Goal: Task Accomplishment & Management: Complete application form

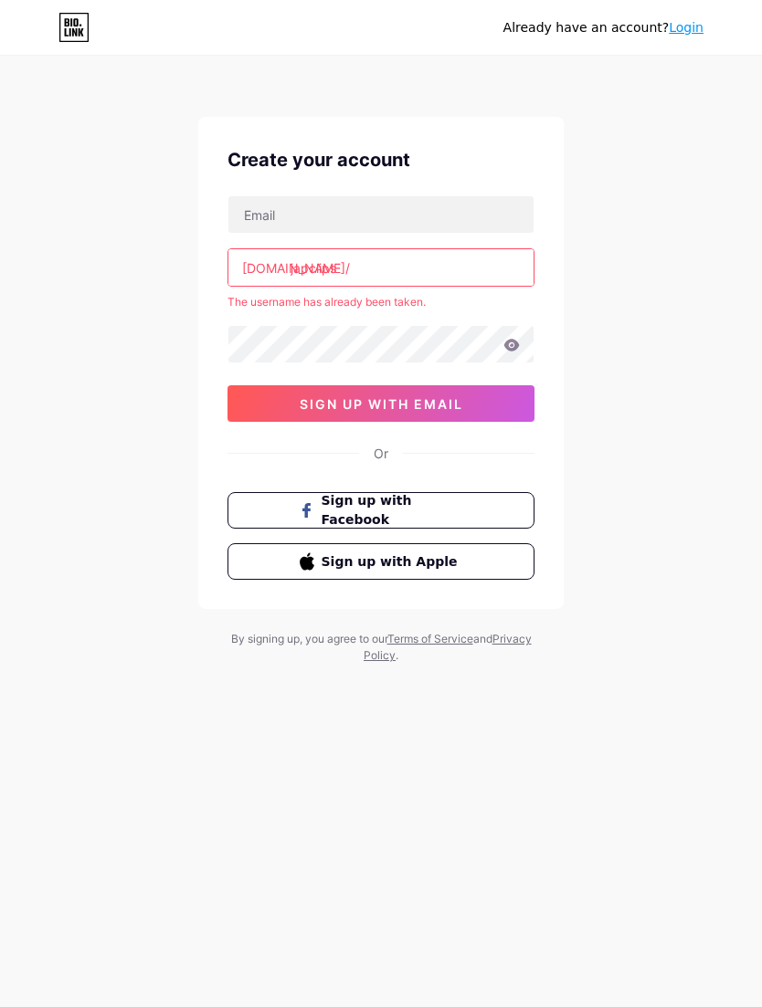
click at [485, 263] on input "japclips" at bounding box center [380, 267] width 305 height 37
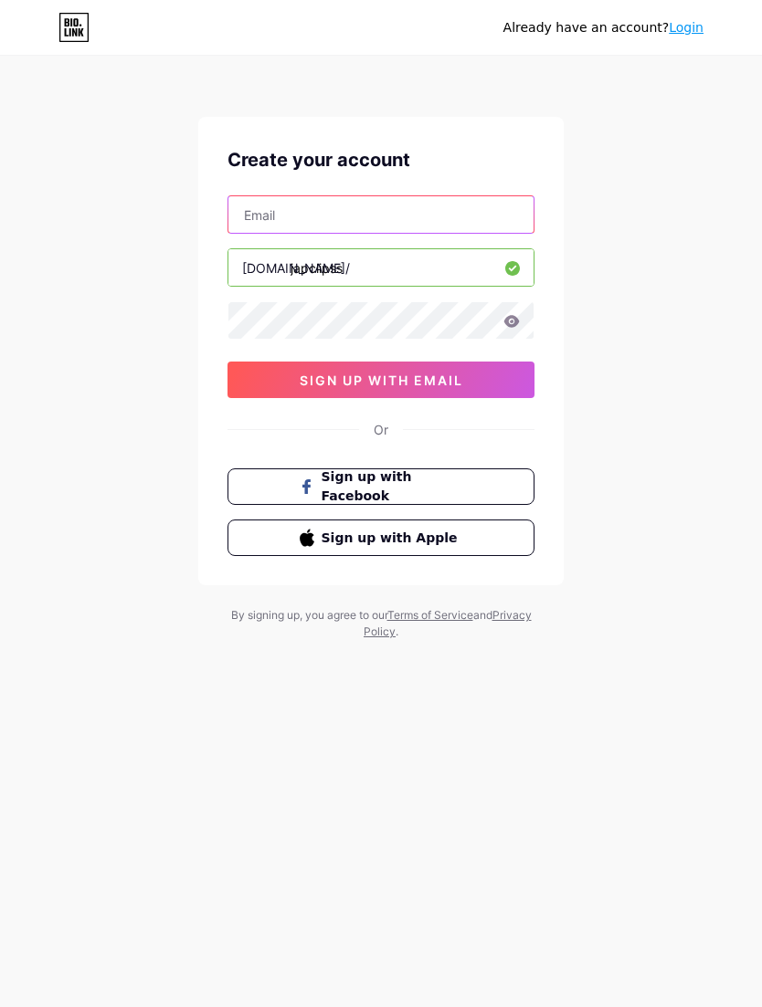
click at [258, 218] on input "text" at bounding box center [380, 214] width 305 height 37
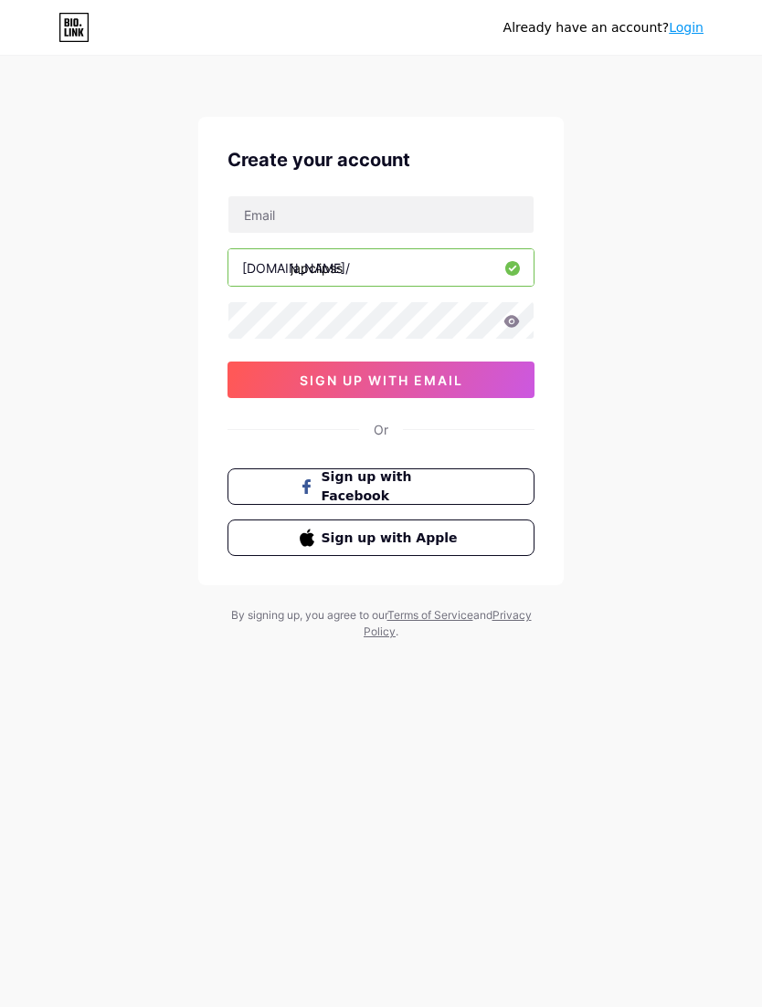
click at [456, 272] on input "japclipss" at bounding box center [380, 267] width 305 height 37
type input "j"
type input "japclipss"
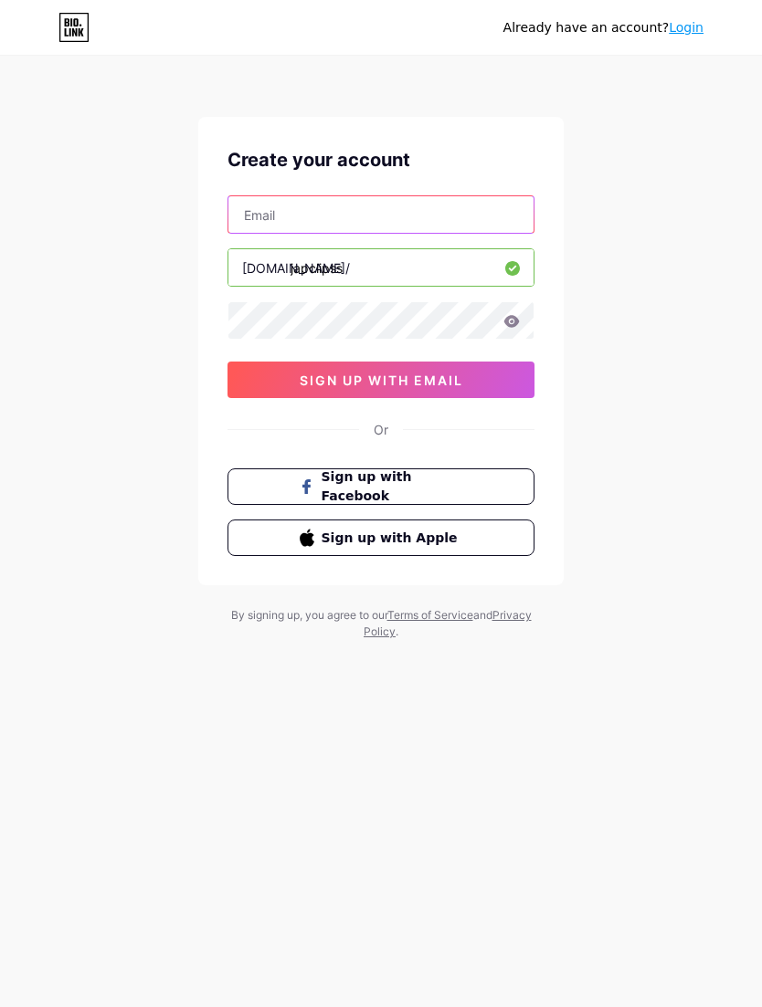
click at [266, 206] on input "text" at bounding box center [380, 214] width 305 height 37
type input "[EMAIL_ADDRESS][DOMAIN_NAME]"
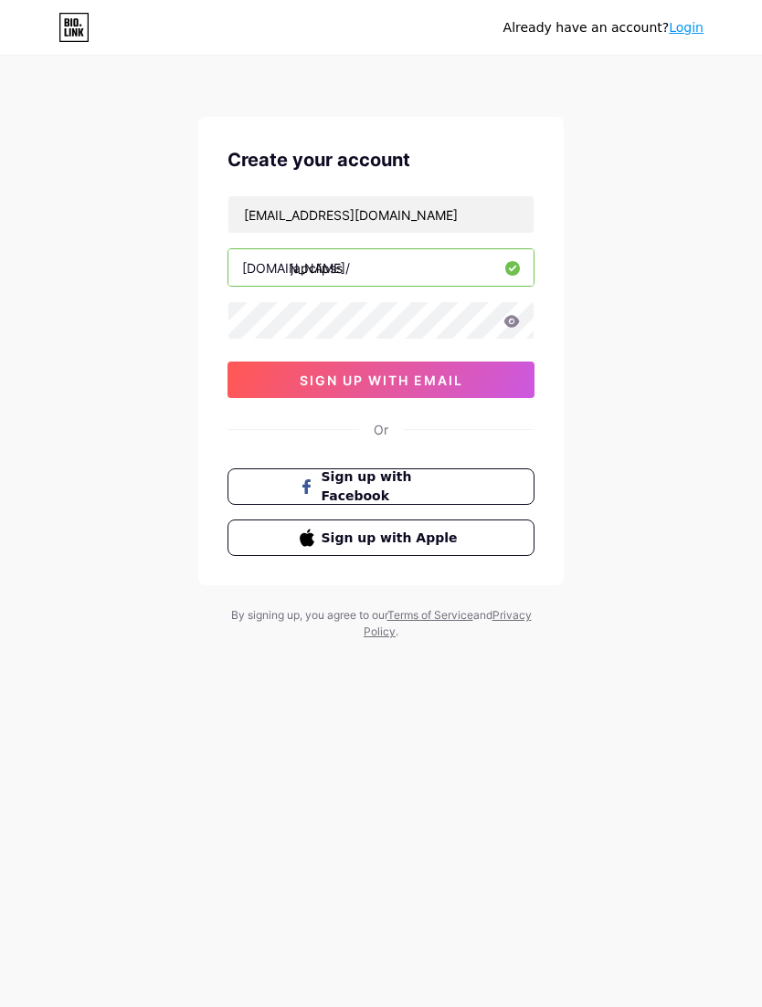
click at [132, 601] on div "Already have an account? Login Create your account [EMAIL_ADDRESS][DOMAIN_NAME]…" at bounding box center [381, 349] width 762 height 699
click at [288, 386] on button "sign up with email" at bounding box center [380, 380] width 307 height 37
